Goal: Transaction & Acquisition: Subscribe to service/newsletter

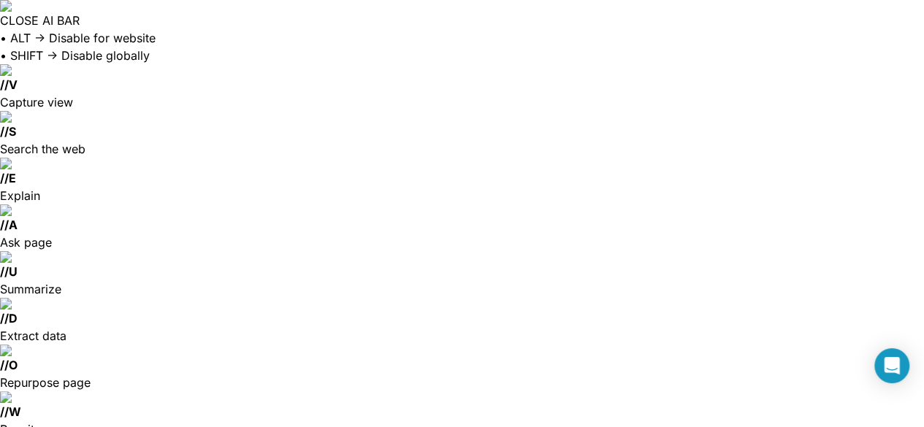
scroll to position [112, 0]
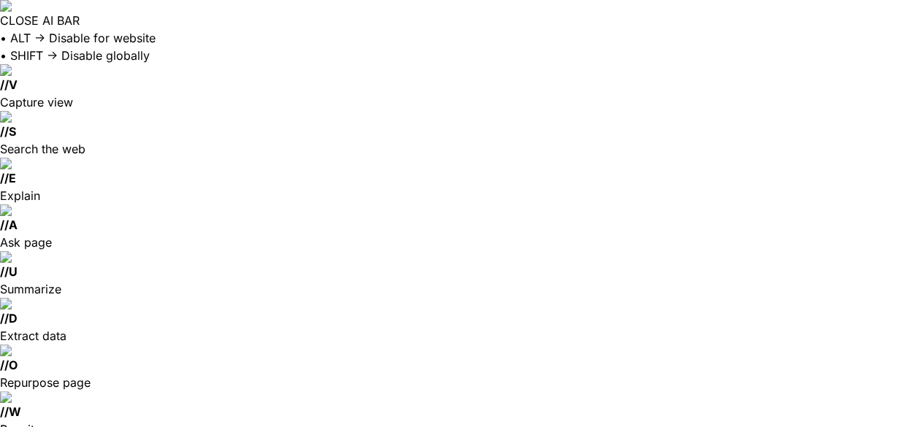
click at [0, 0] on video at bounding box center [0, 0] width 0 height 0
